Goal: Information Seeking & Learning: Learn about a topic

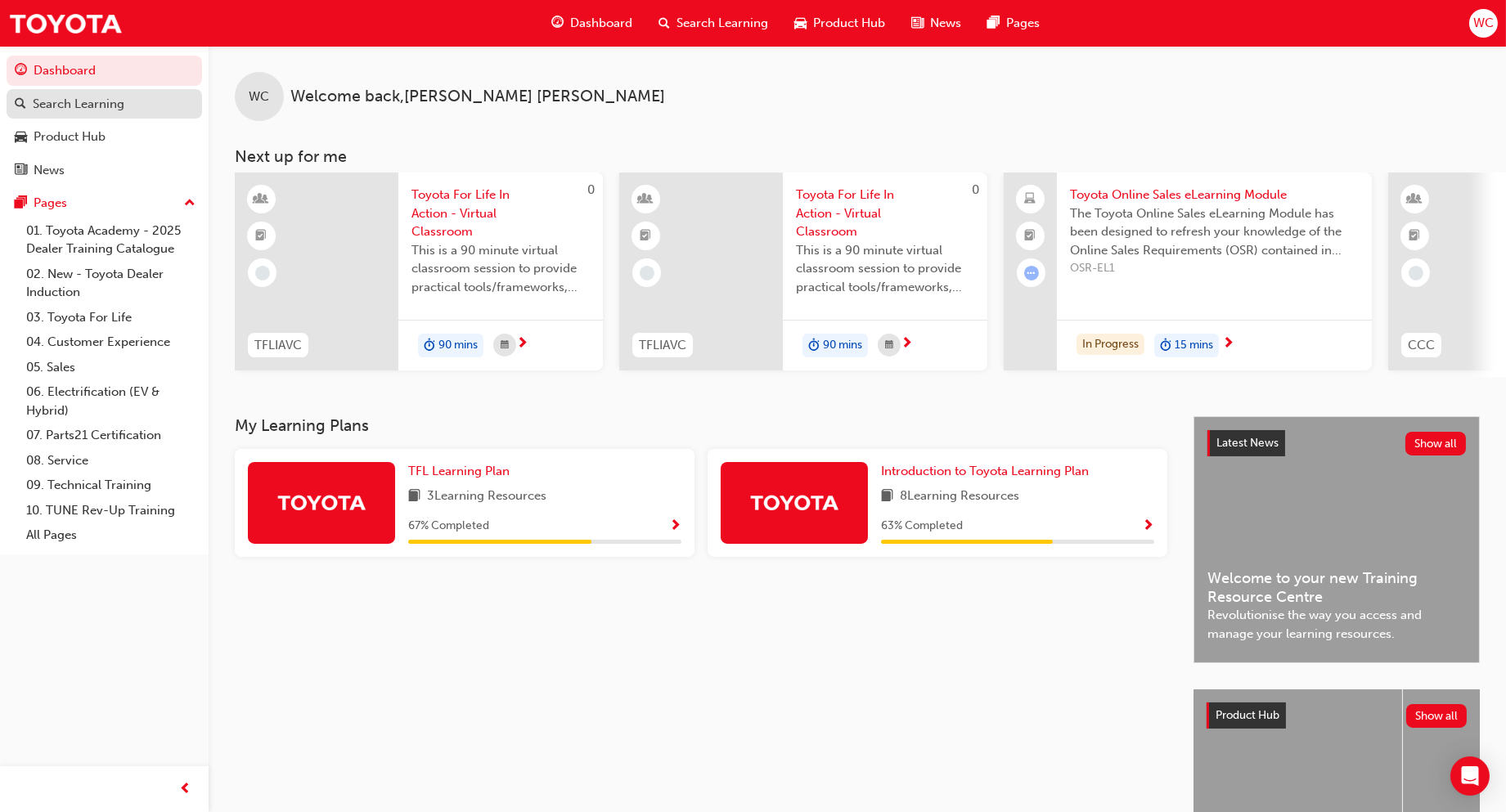
click at [91, 111] on div "Search Learning" at bounding box center [78, 104] width 91 height 18
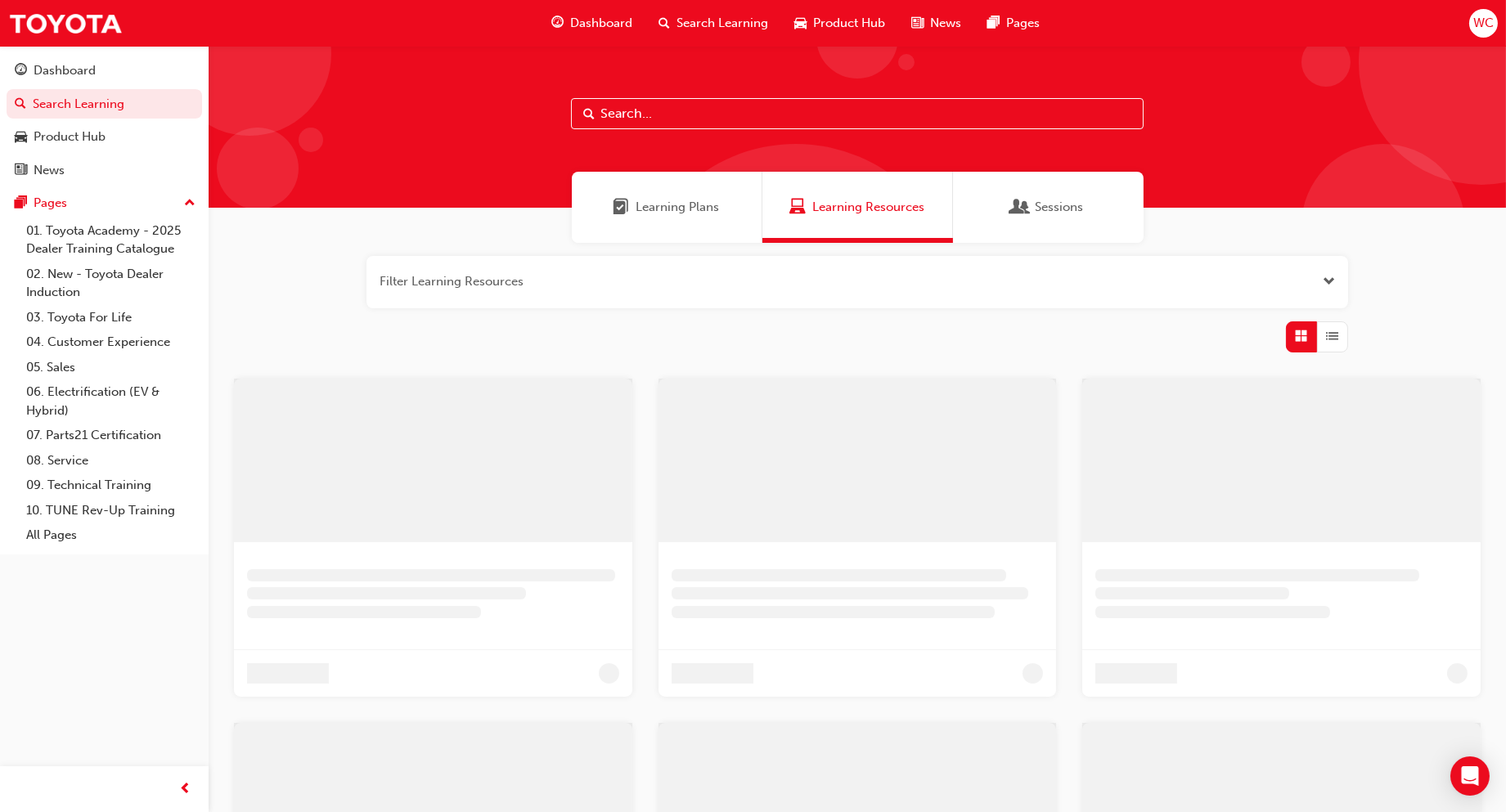
click at [725, 110] on input "text" at bounding box center [857, 113] width 572 height 31
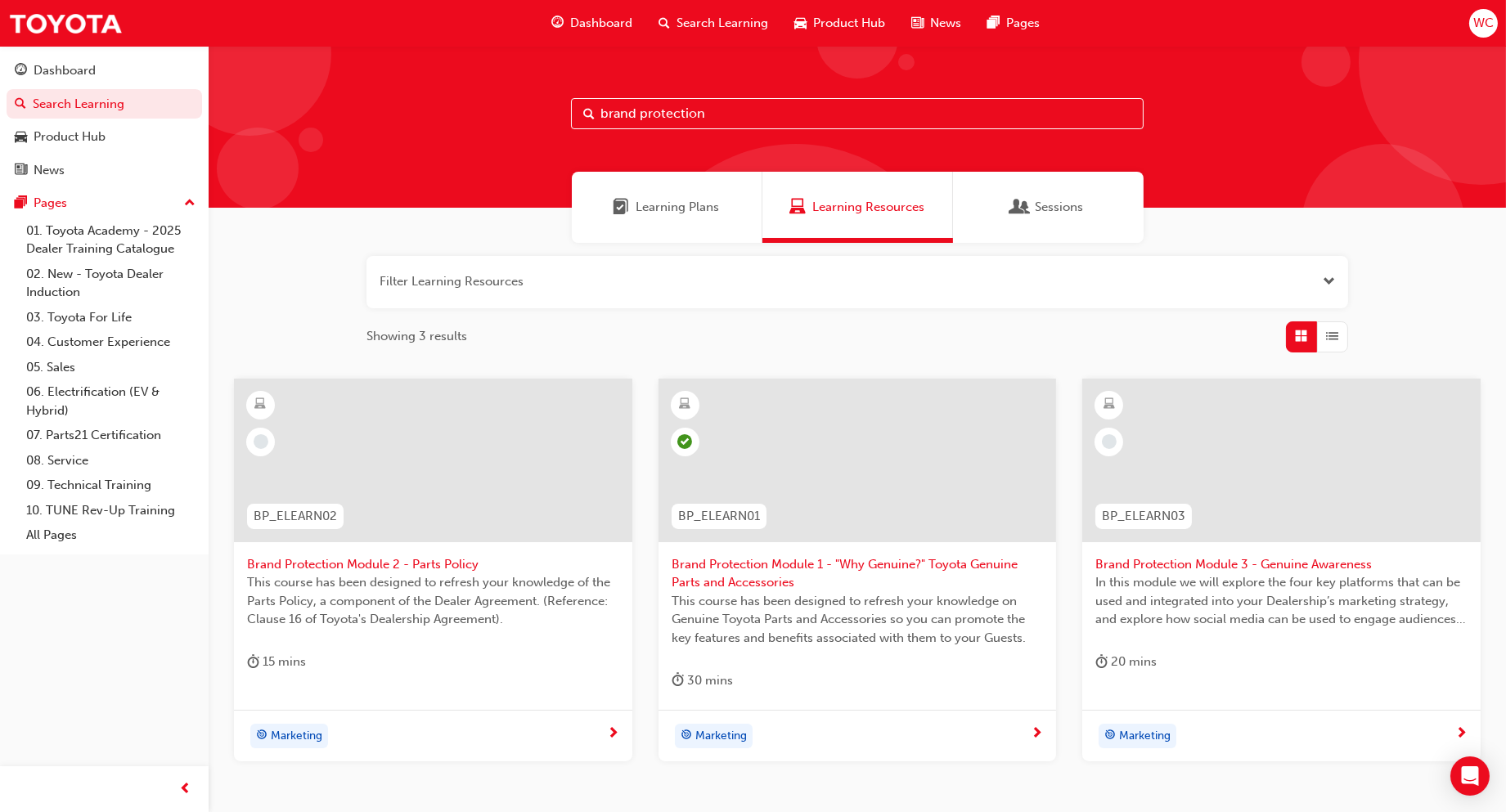
drag, startPoint x: 725, startPoint y: 110, endPoint x: 477, endPoint y: 147, distance: 250.7
click at [477, 147] on div "brand protection" at bounding box center [857, 127] width 1297 height 162
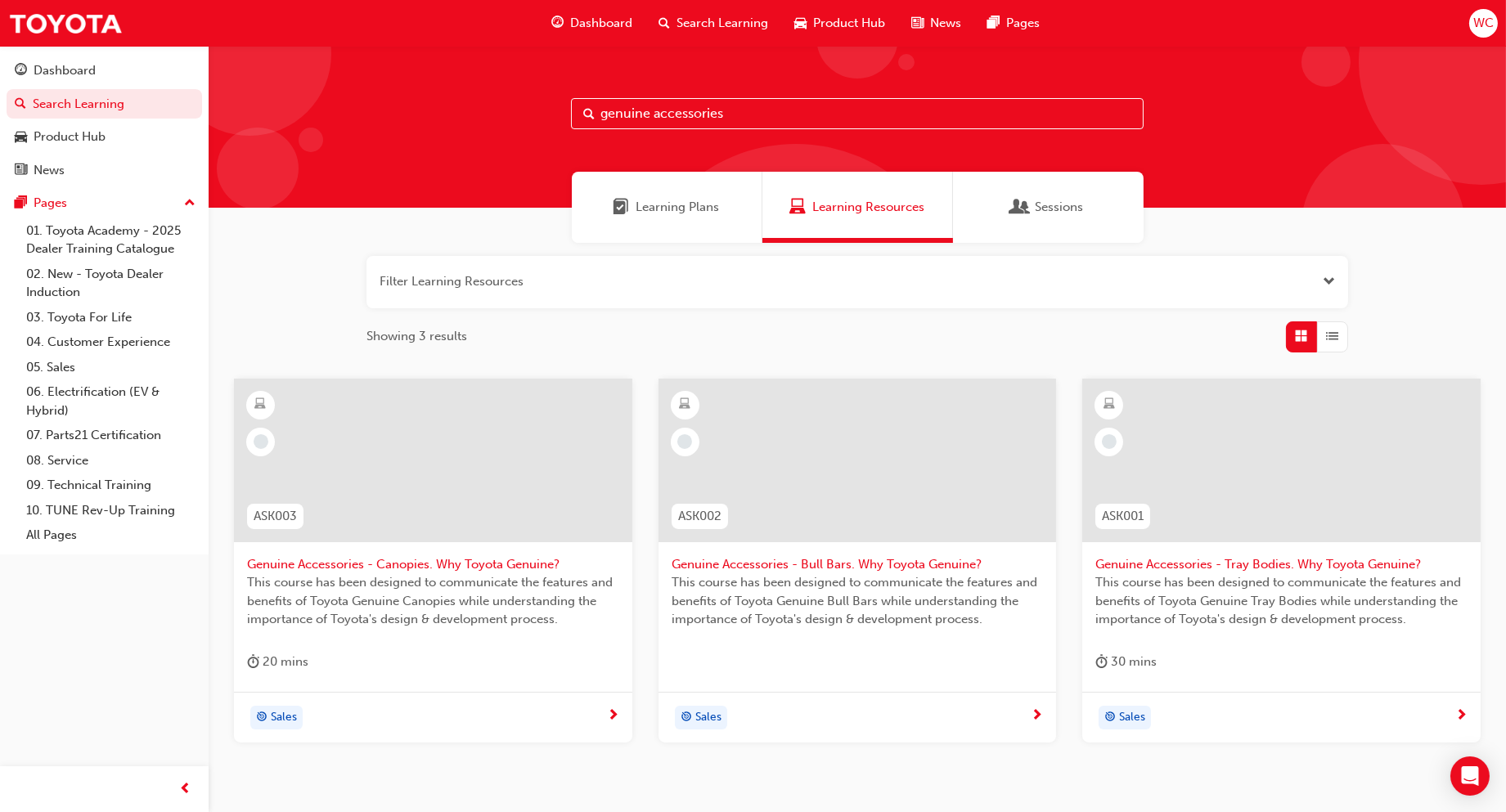
drag, startPoint x: 787, startPoint y: 118, endPoint x: 483, endPoint y: 173, distance: 308.9
click at [474, 178] on div "genuine accessories Learning Plans Learning Resources Sessions Filter Learning …" at bounding box center [857, 453] width 1297 height 815
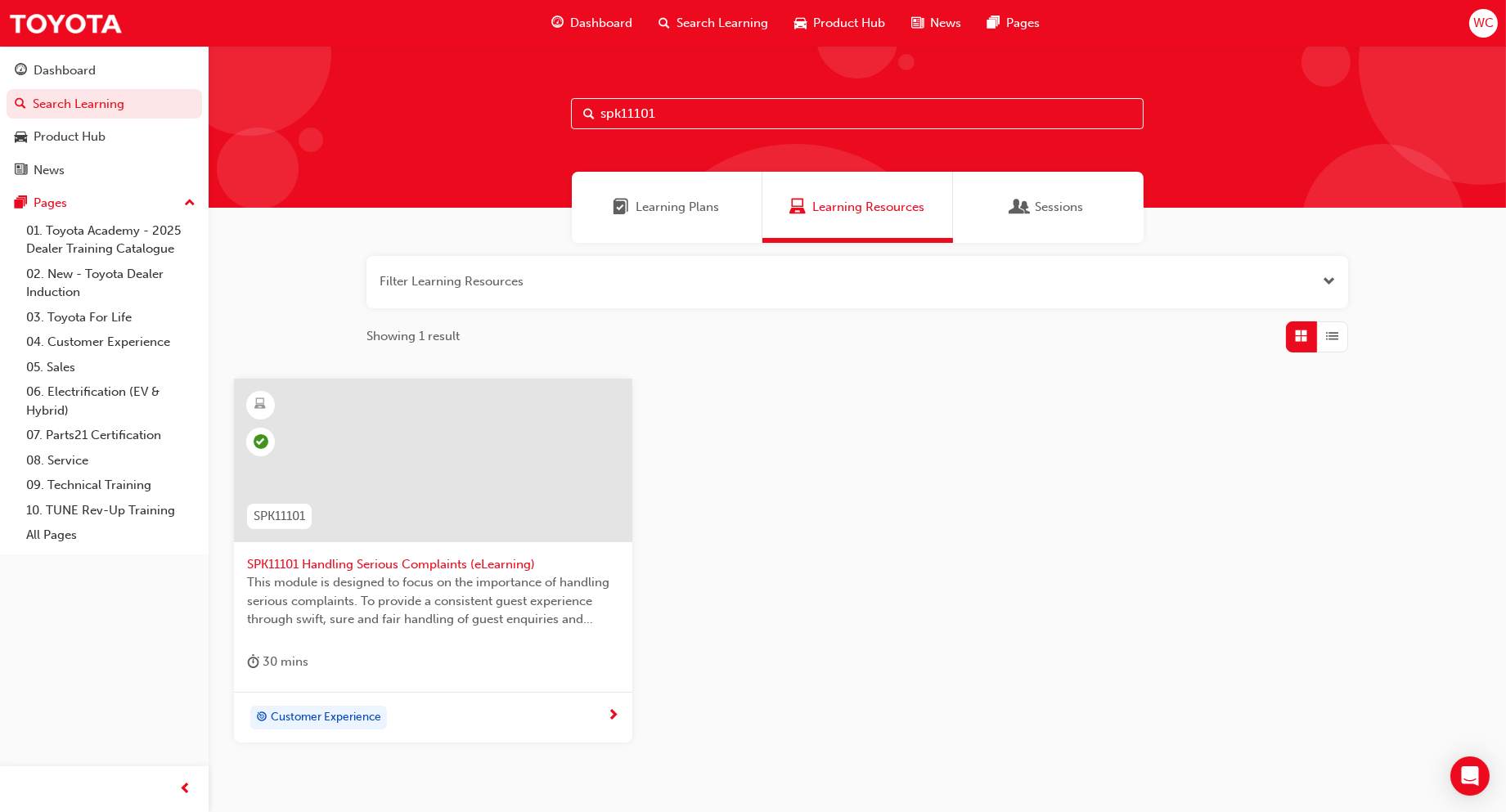
type input "spk11101"
click at [995, 467] on div "SPK11101 SPK11101 Handling Serious Complaints (eLearning) This module is design…" at bounding box center [857, 574] width 1273 height 391
